Goal: Task Accomplishment & Management: Manage account settings

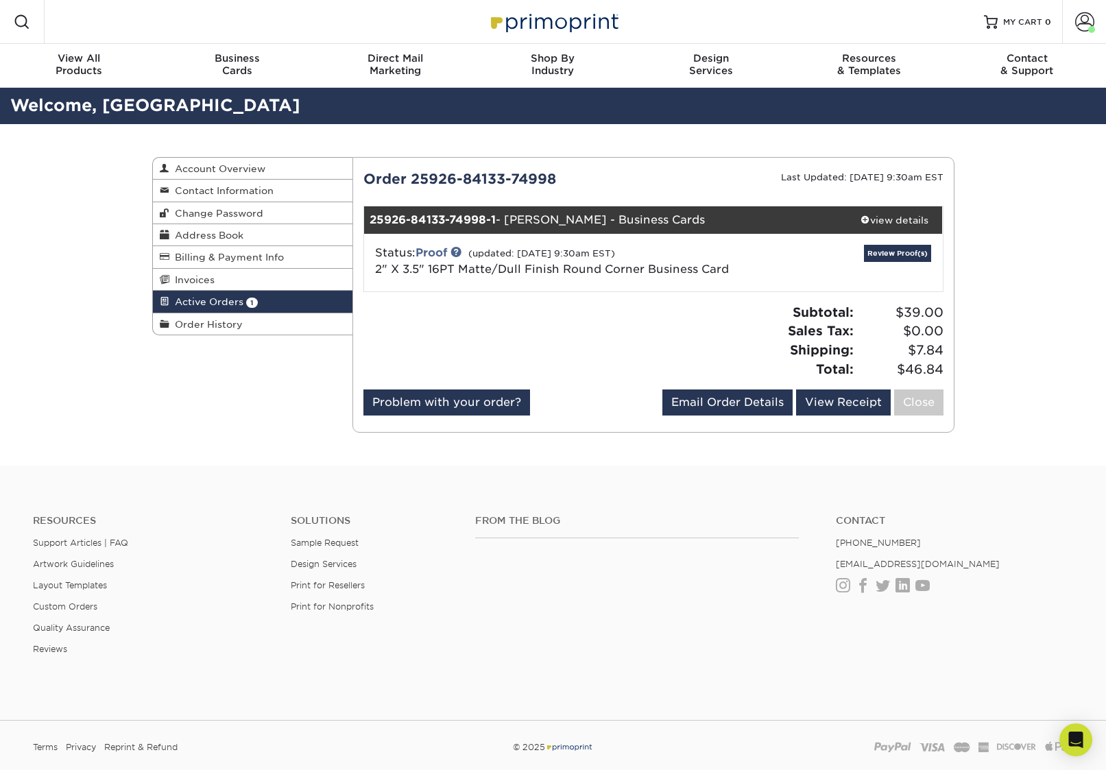
click at [297, 384] on div "Active Orders Account Overview Contact Information Change Password Address Book…" at bounding box center [553, 294] width 822 height 341
click at [888, 251] on link "Review Proof(s)" at bounding box center [897, 253] width 67 height 17
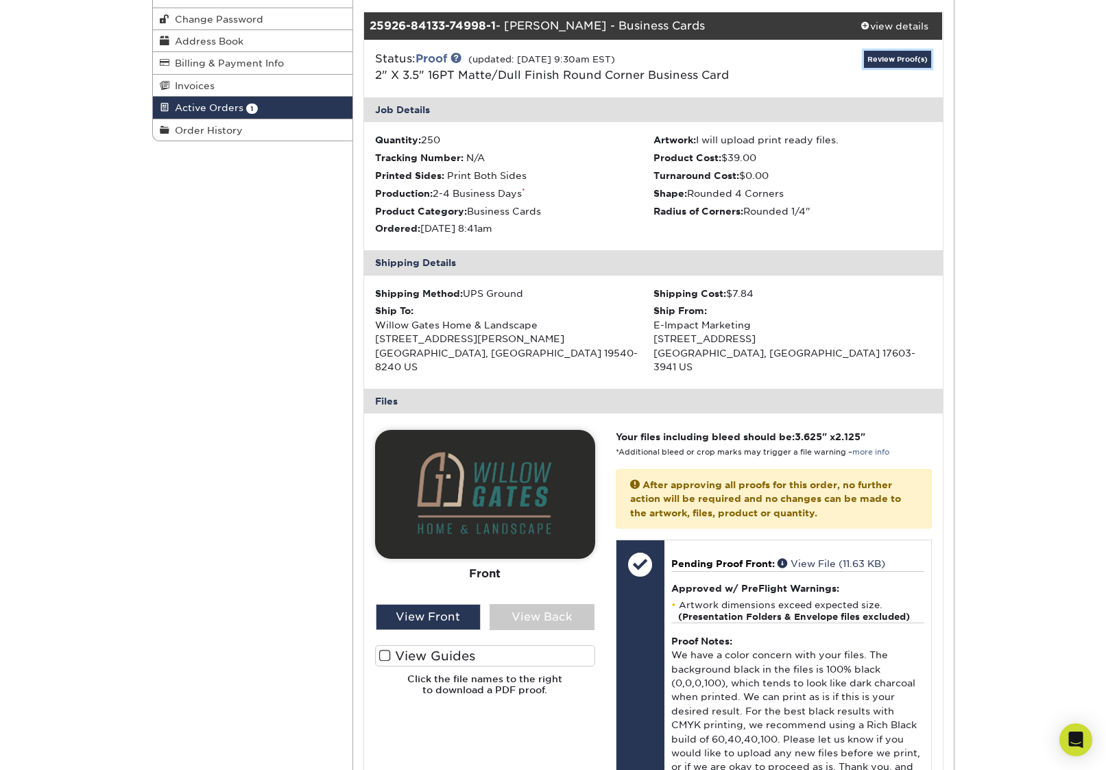
scroll to position [212, 0]
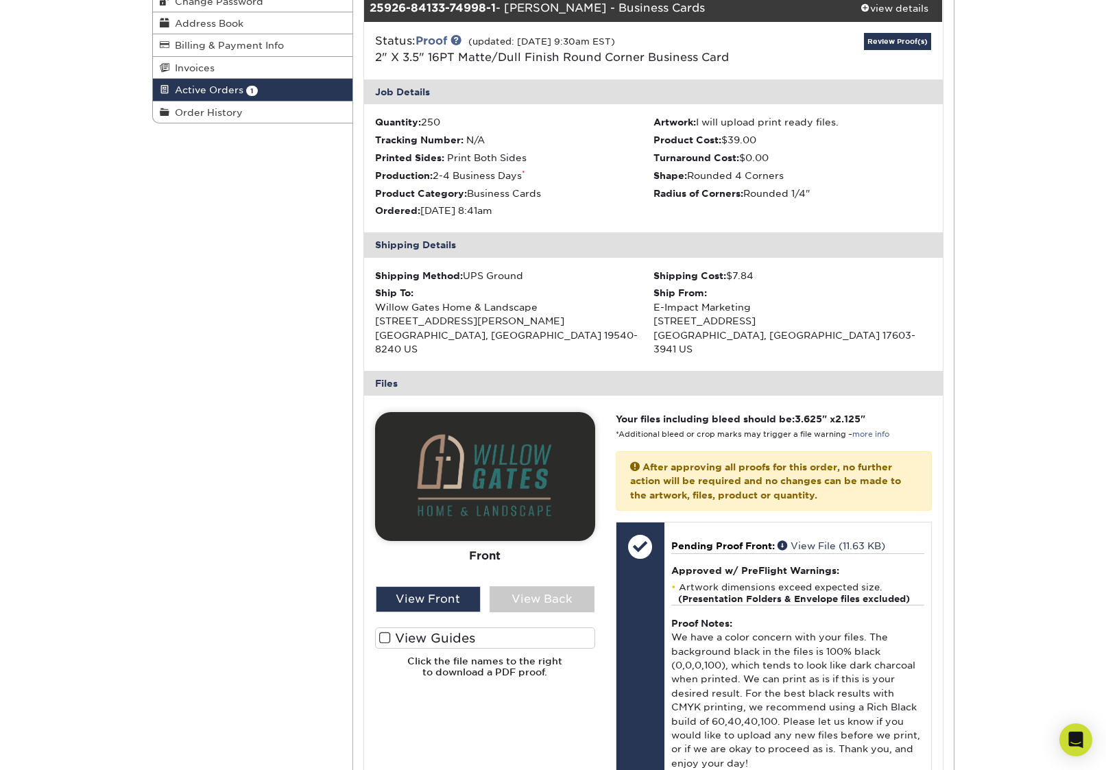
click at [391, 627] on label "View Guides" at bounding box center [485, 637] width 220 height 21
click at [0, 0] on input "View Guides" at bounding box center [0, 0] width 0 height 0
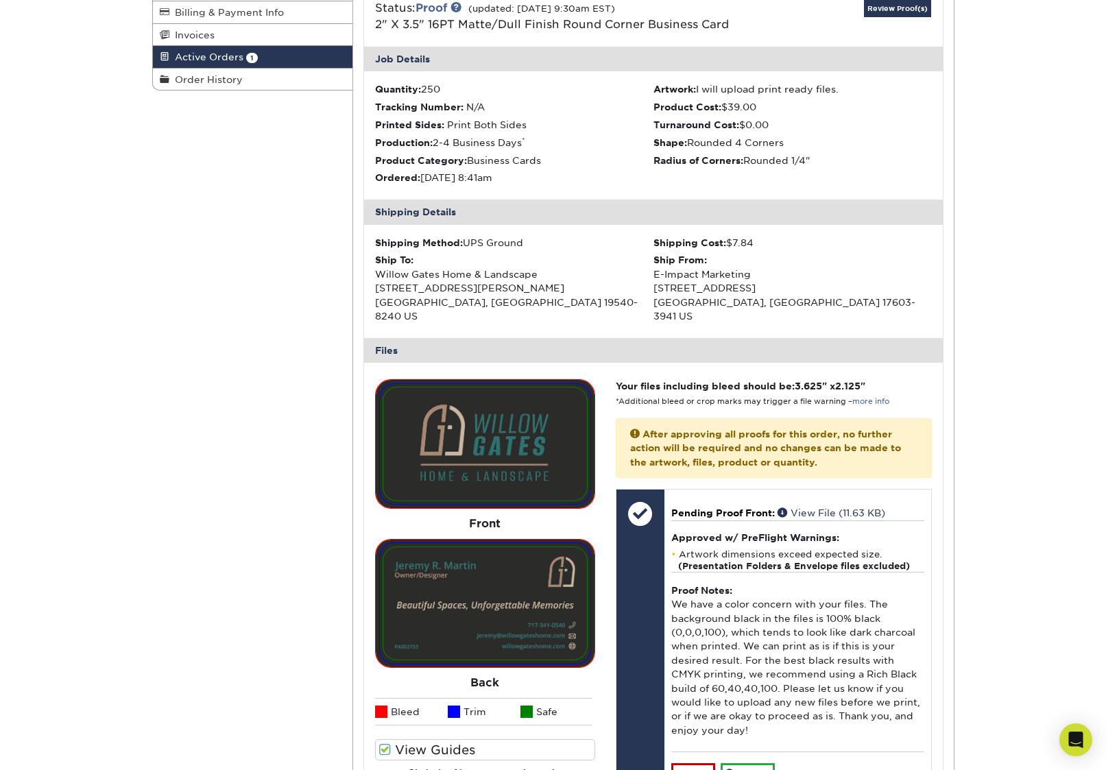
scroll to position [263, 0]
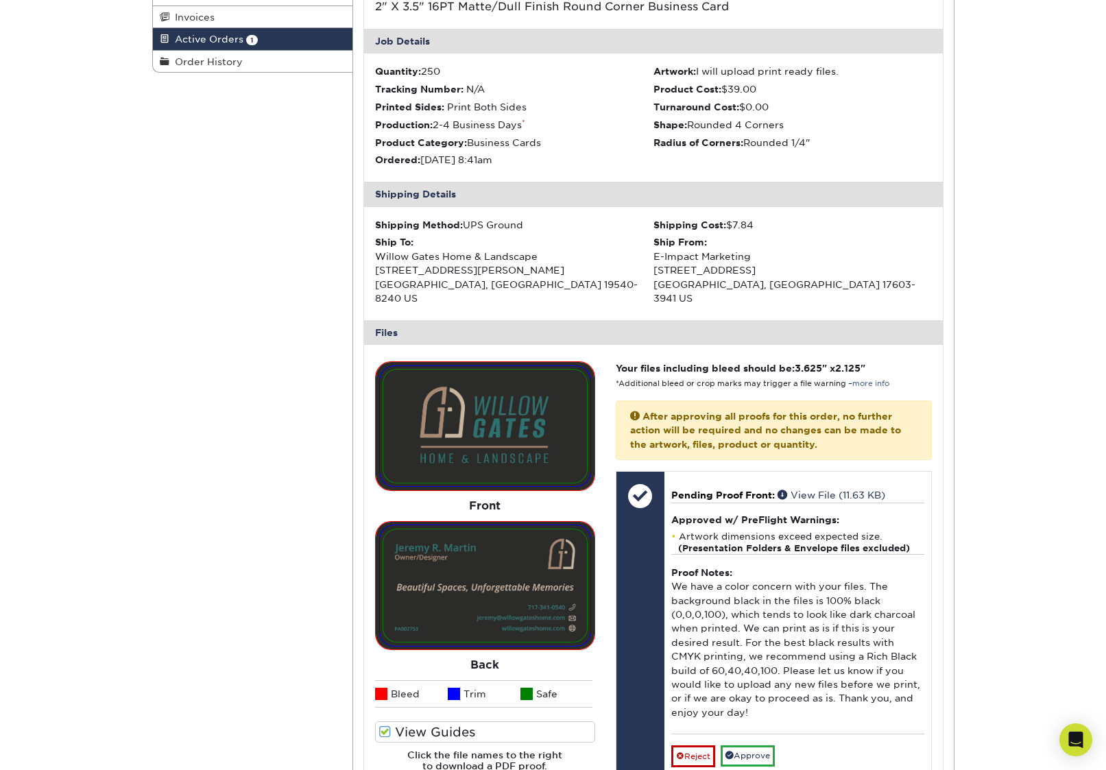
click at [387, 725] on span at bounding box center [385, 731] width 12 height 13
click at [0, 0] on input "View Guides" at bounding box center [0, 0] width 0 height 0
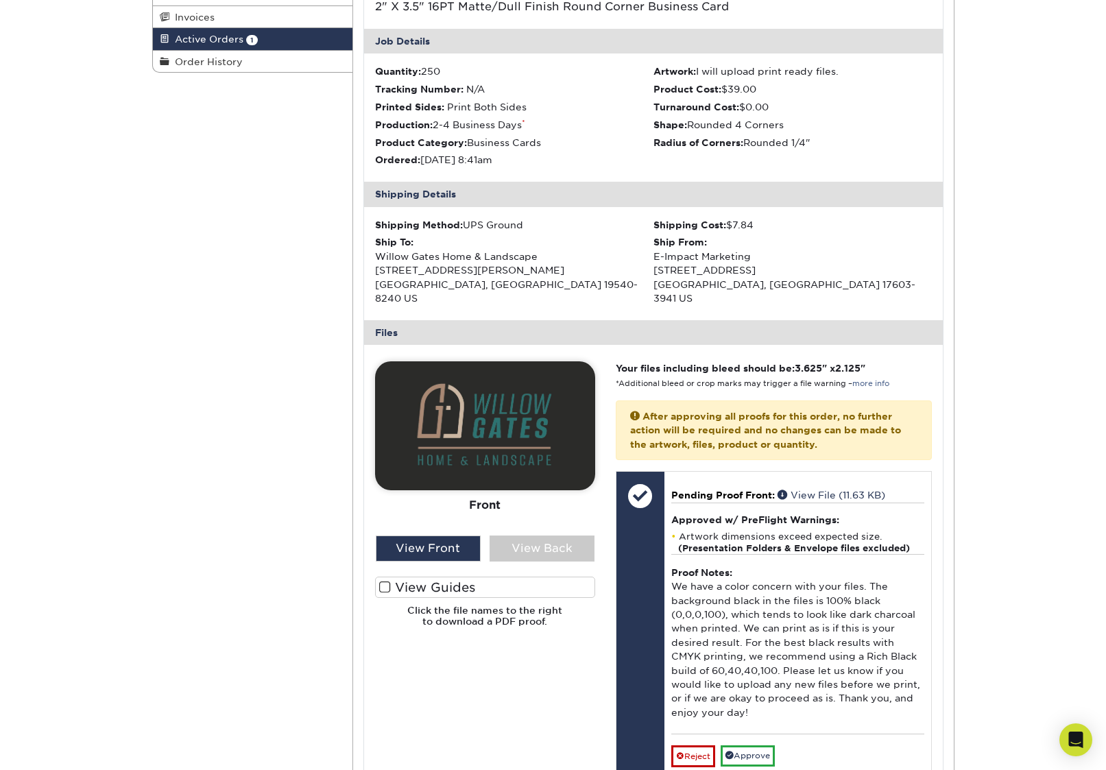
click at [504, 443] on img at bounding box center [485, 425] width 220 height 129
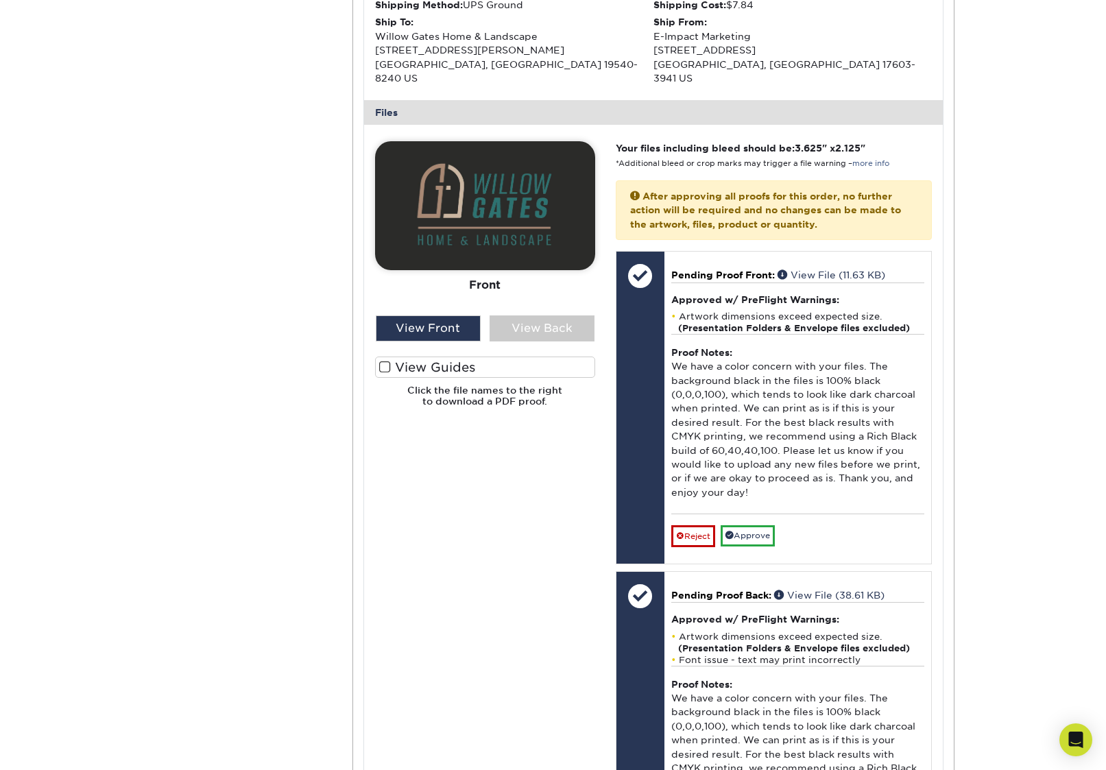
scroll to position [465, 0]
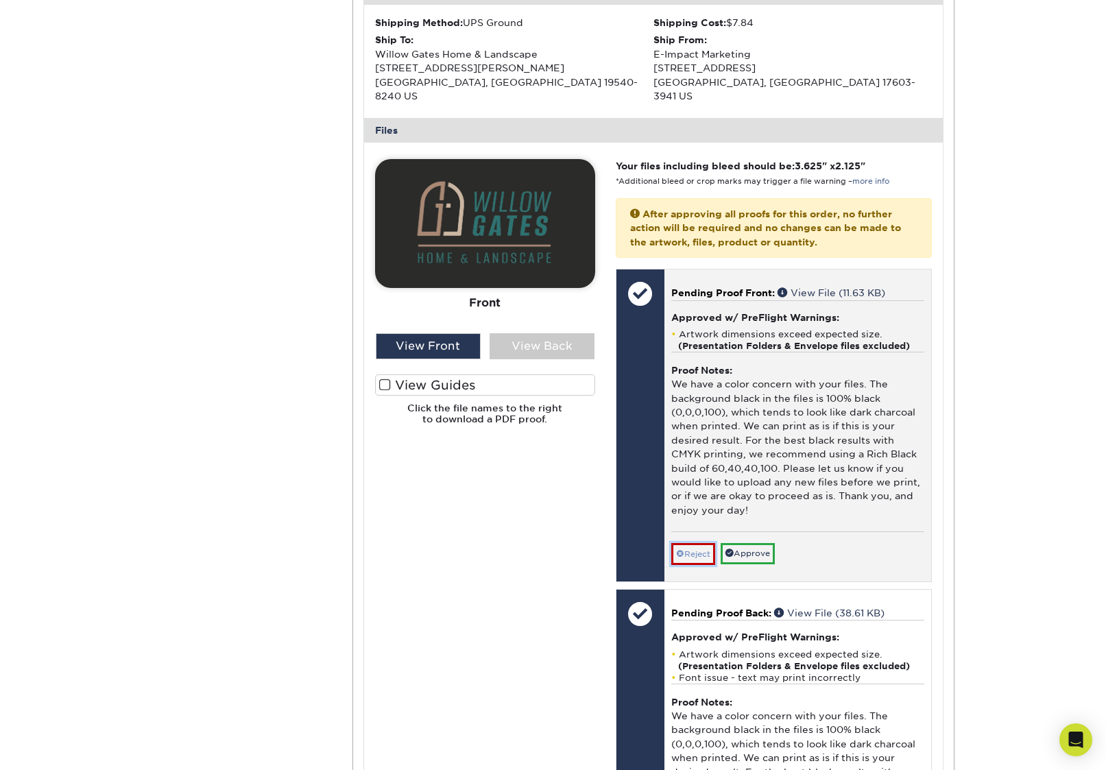
click at [698, 543] on link "Reject" at bounding box center [693, 554] width 44 height 22
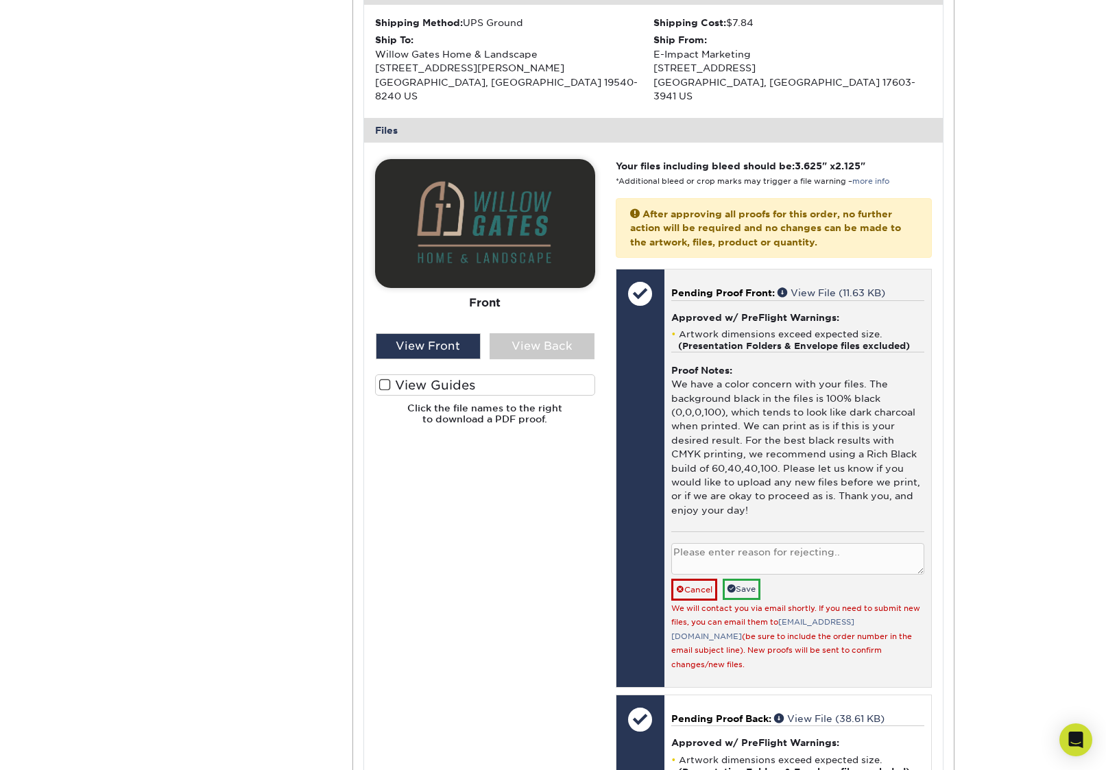
click at [705, 550] on textarea at bounding box center [797, 559] width 253 height 32
type textarea "I'd like to upload a new file with the updated Rich Black color as recommended."
click at [746, 578] on link "Save" at bounding box center [741, 588] width 38 height 21
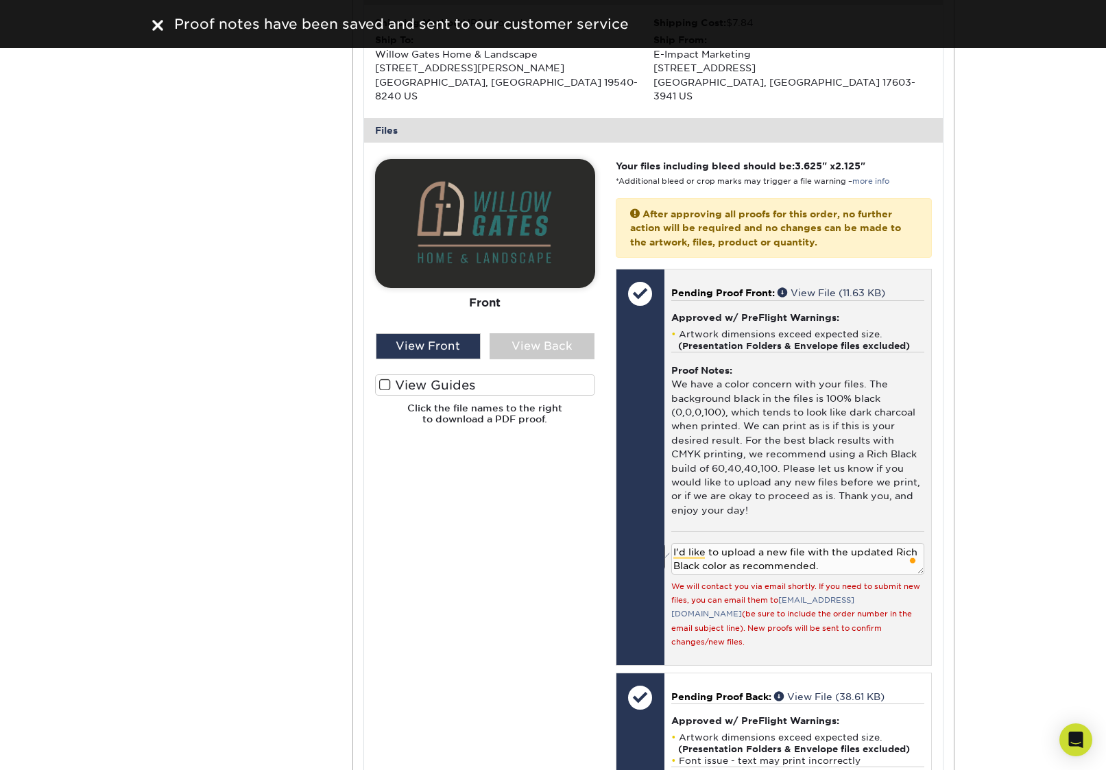
click at [831, 551] on textarea "I'd like to upload a new file with the updated Rich Black color as recommended." at bounding box center [797, 559] width 253 height 32
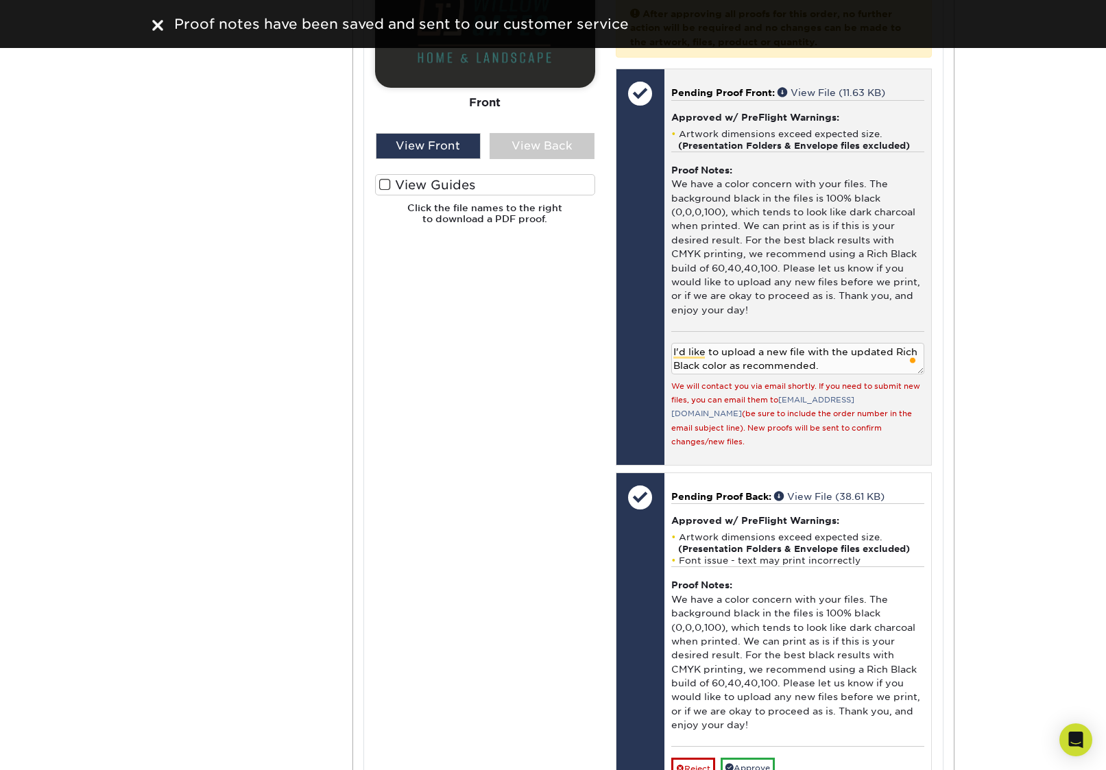
scroll to position [656, 0]
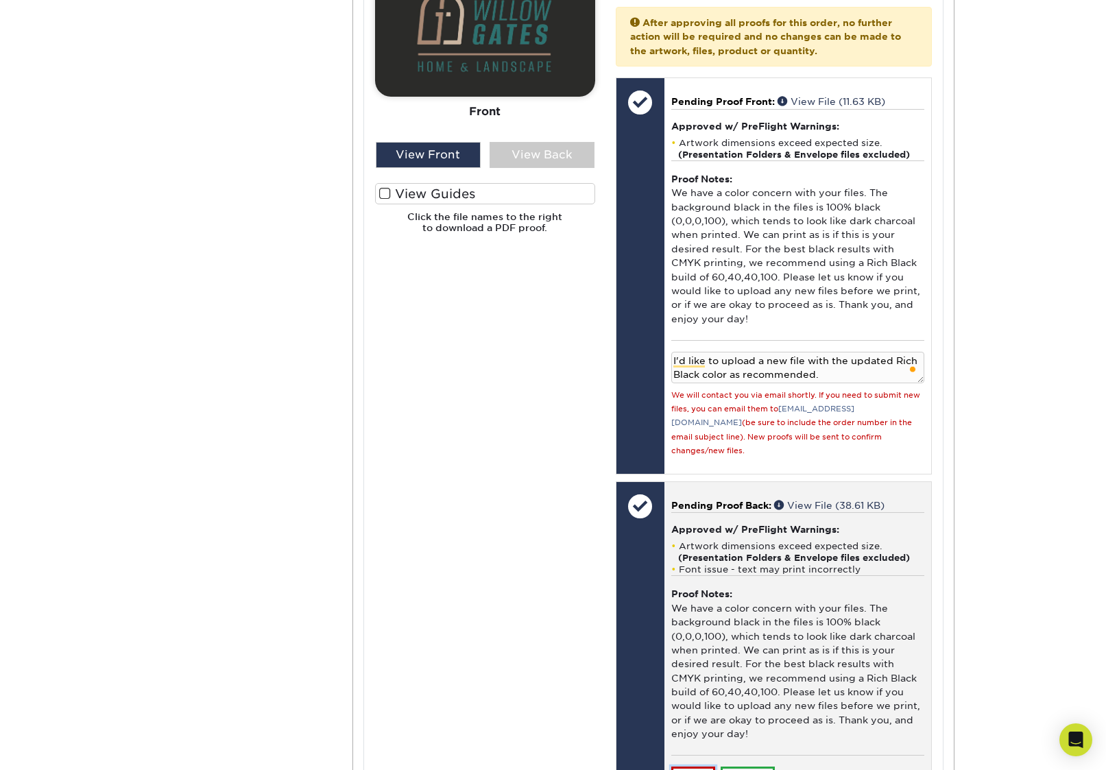
click at [691, 766] on link "Reject" at bounding box center [693, 777] width 44 height 22
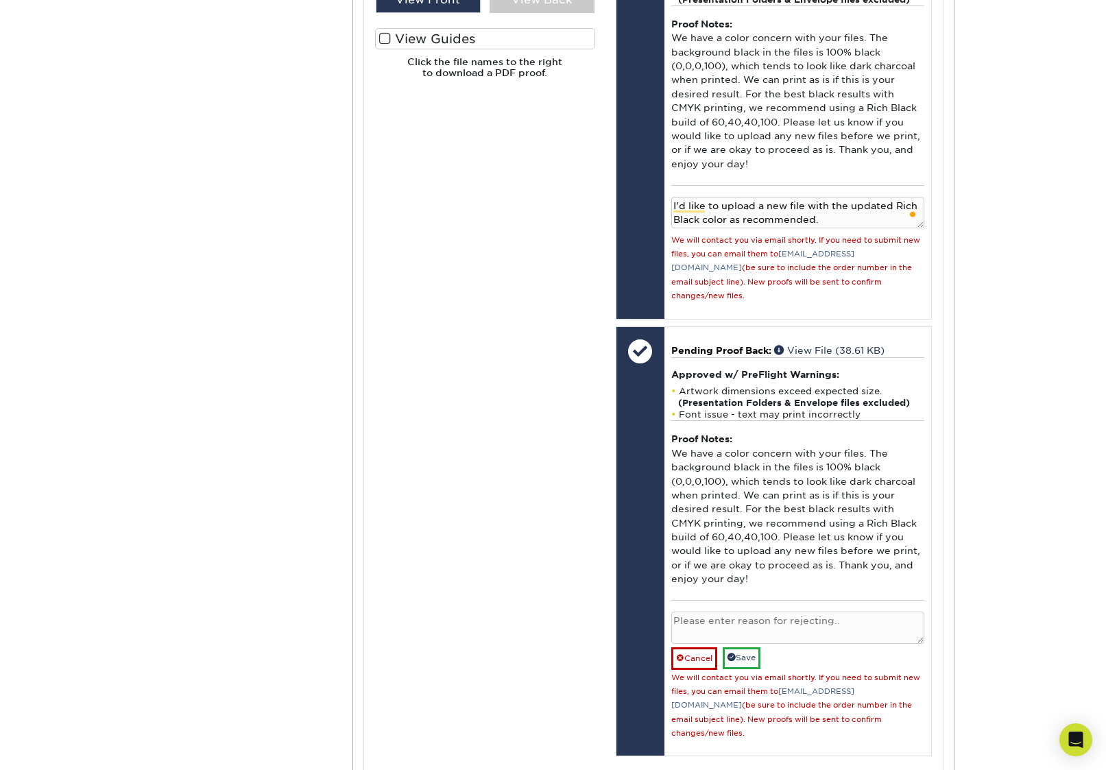
scroll to position [881, 0]
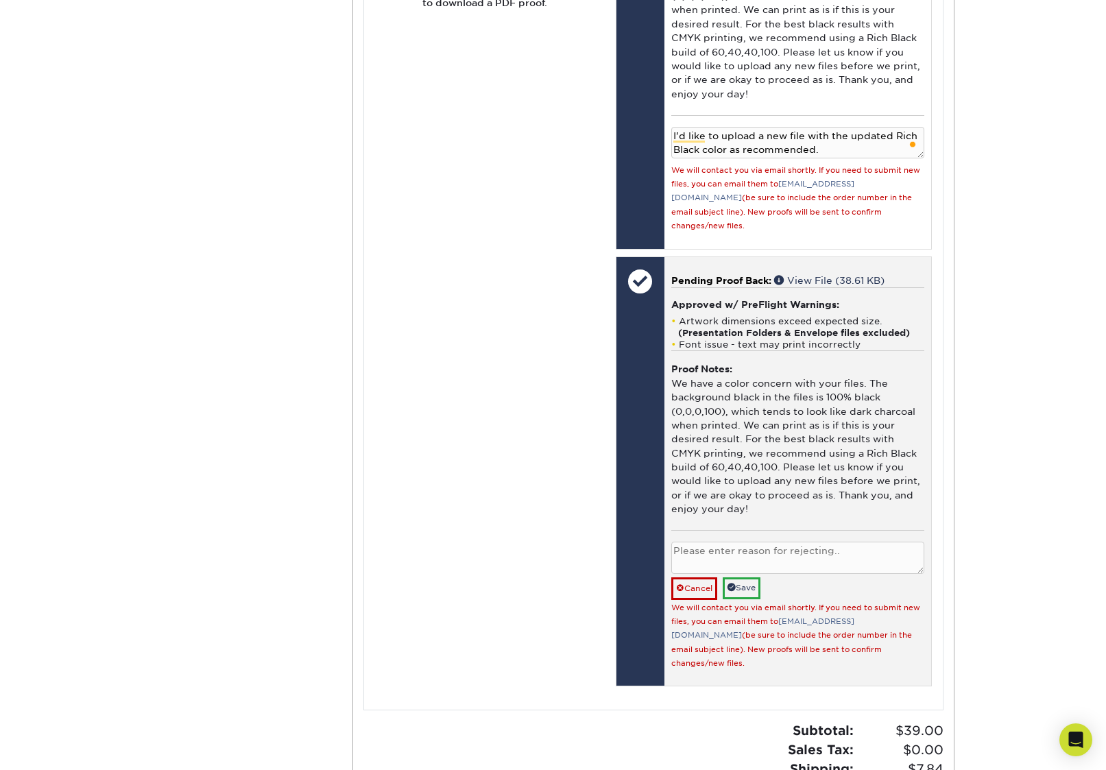
click at [752, 541] on textarea at bounding box center [797, 557] width 253 height 32
paste textarea "I'd like to upload a new file with the updated Rich Black color as recommended."
type textarea "I'd like to upload a new file with the updated Rich Black color as recommended."
click at [753, 577] on link "Save" at bounding box center [741, 587] width 38 height 21
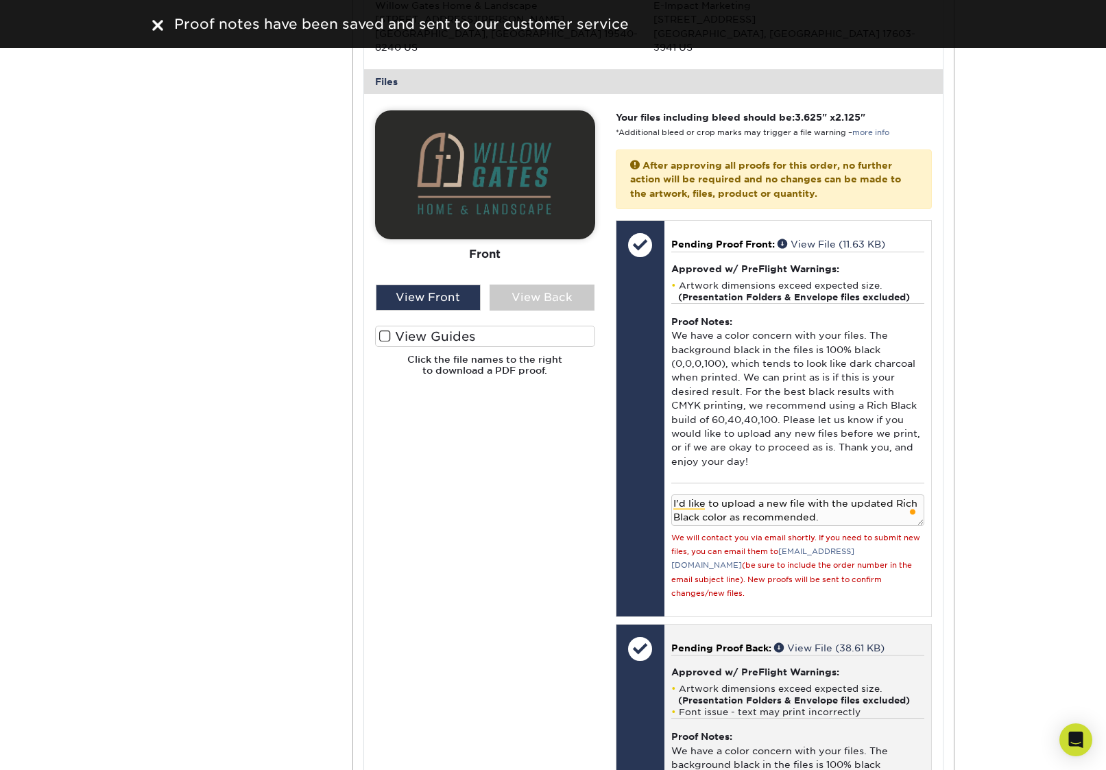
scroll to position [0, 0]
